Goal: Information Seeking & Learning: Find specific fact

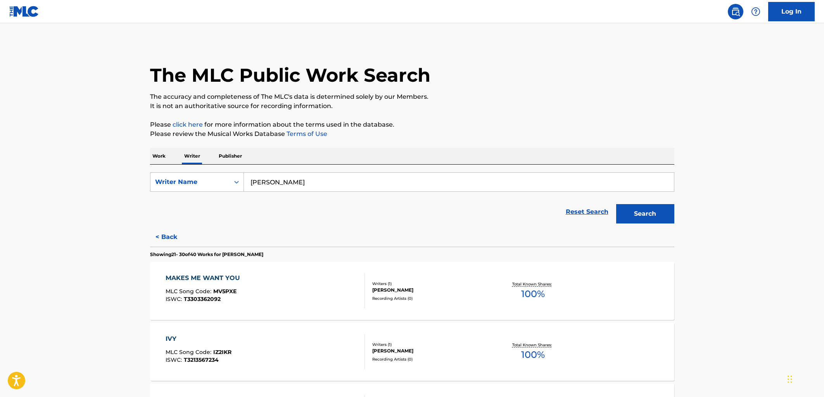
click at [167, 160] on p "Work" at bounding box center [159, 156] width 18 height 16
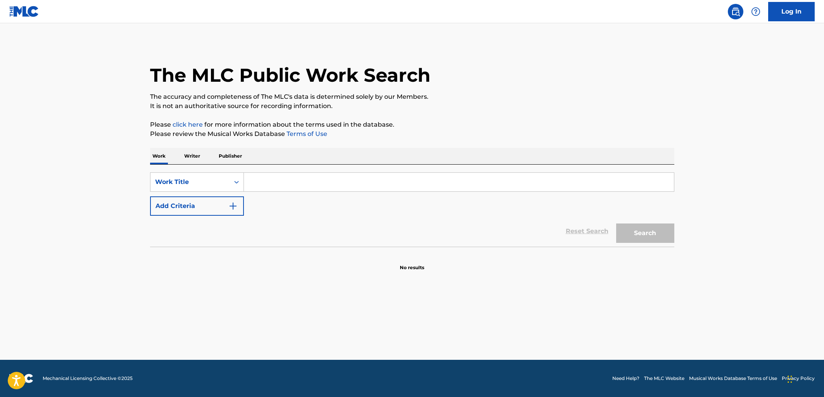
click at [283, 181] on input "Search Form" at bounding box center [459, 182] width 430 height 19
paste input "[PERSON_NAME]"
type input "[PERSON_NAME]"
click at [638, 233] on button "Search" at bounding box center [645, 233] width 58 height 19
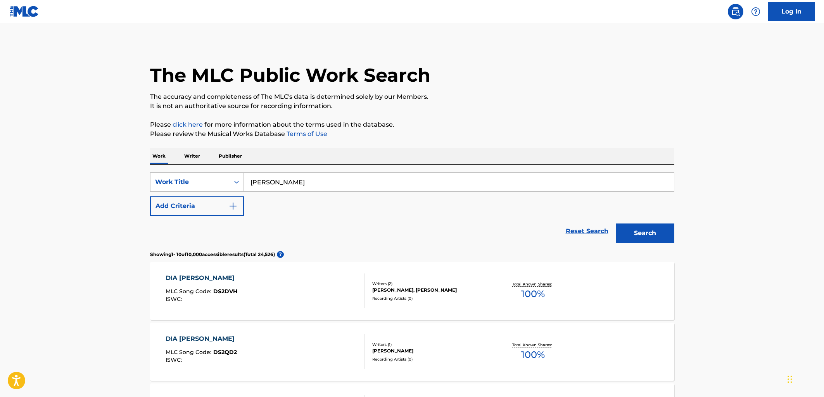
click at [296, 293] on div "DIA [PERSON_NAME] MLC Song Code : DS2DVH ISWC :" at bounding box center [264, 291] width 199 height 35
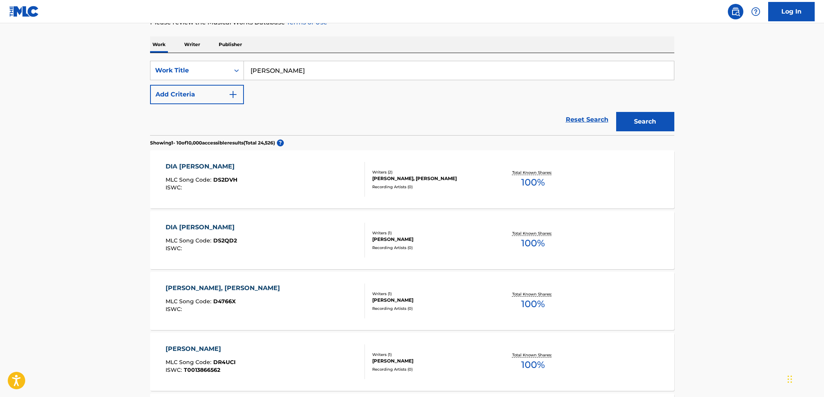
click at [305, 233] on div "DIA [PERSON_NAME] MLC Song Code : DS2QD2 ISWC :" at bounding box center [264, 240] width 199 height 35
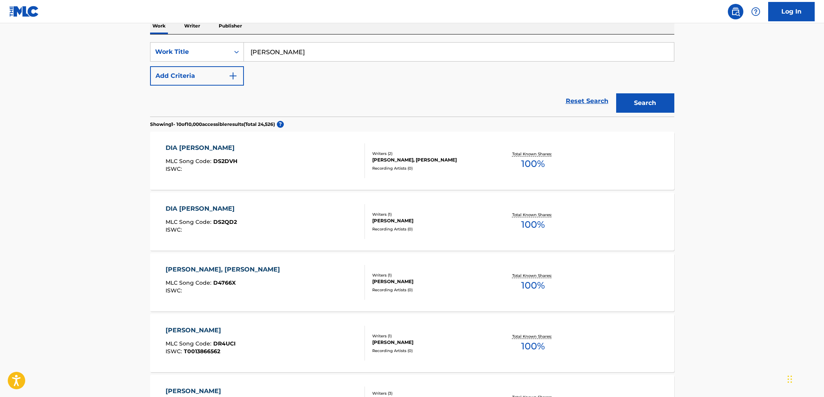
scroll to position [129, 0]
